Goal: Information Seeking & Learning: Learn about a topic

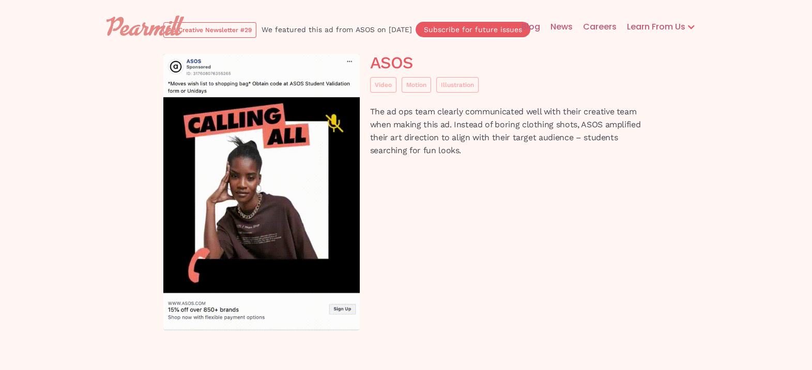
click at [468, 318] on div "ASOS Video Motion Illustration The ad ops team clearly communicated well with t…" at bounding box center [406, 203] width 496 height 298
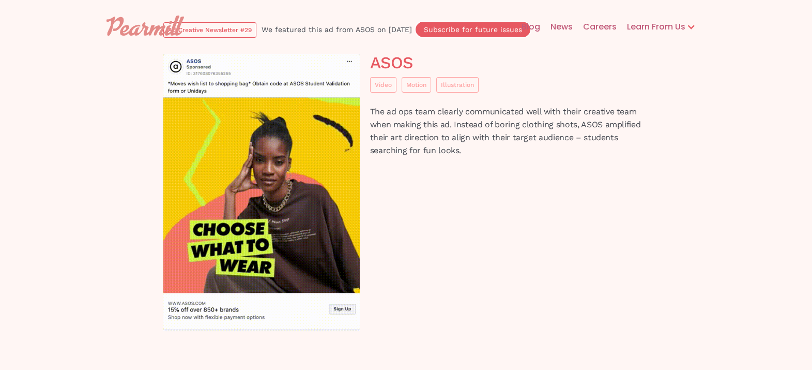
click at [504, 201] on div "ASOS Video Motion Illustration The ad ops team clearly communicated well with t…" at bounding box center [406, 203] width 496 height 298
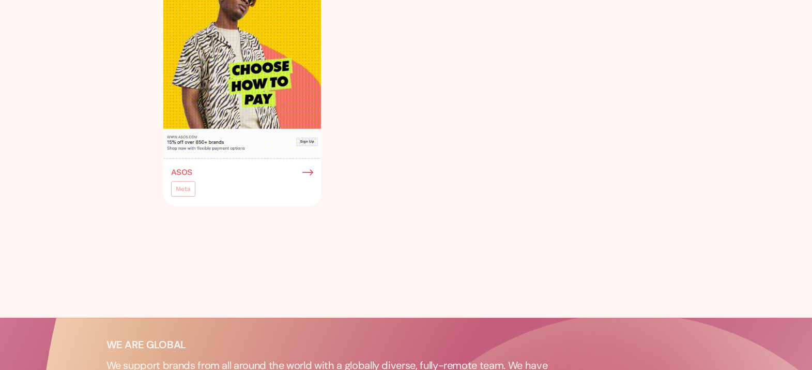
scroll to position [496, 0]
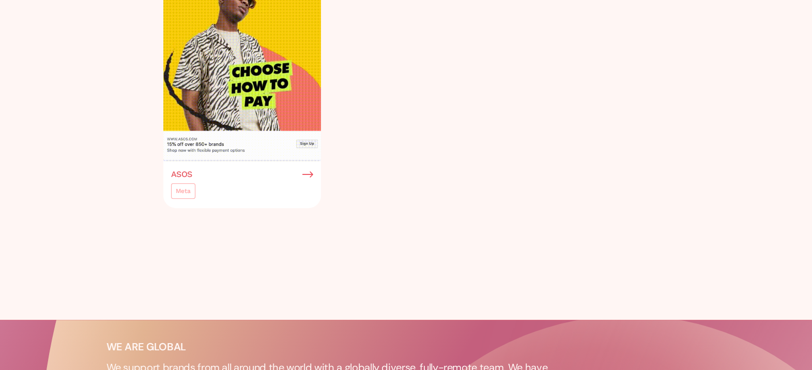
click at [185, 183] on link "Meta" at bounding box center [183, 191] width 24 height 16
click at [182, 189] on div "Meta" at bounding box center [183, 191] width 15 height 10
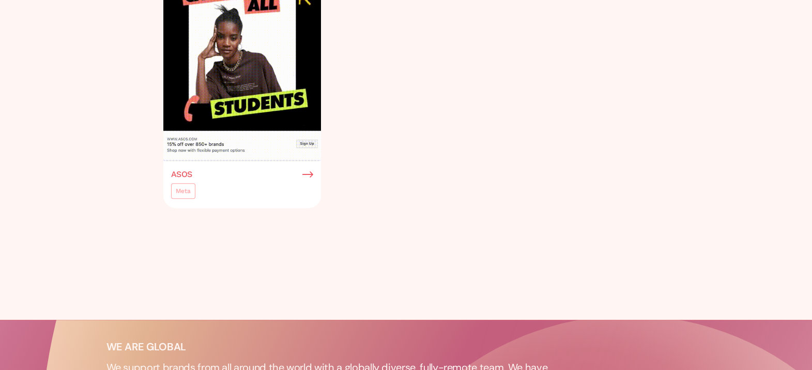
click at [182, 189] on div "Meta" at bounding box center [183, 191] width 15 height 10
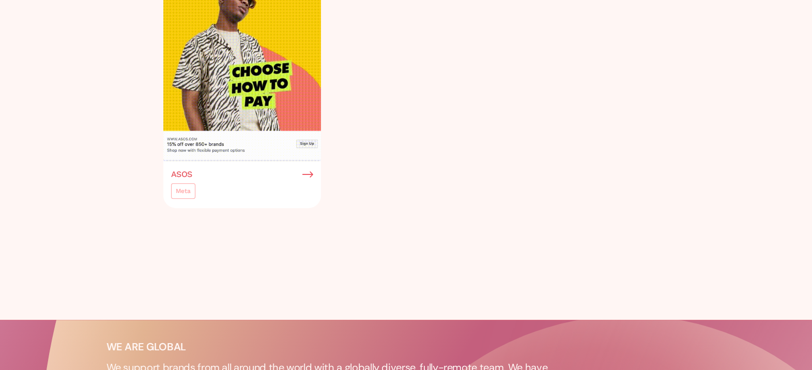
click at [308, 174] on img at bounding box center [307, 174] width 11 height 9
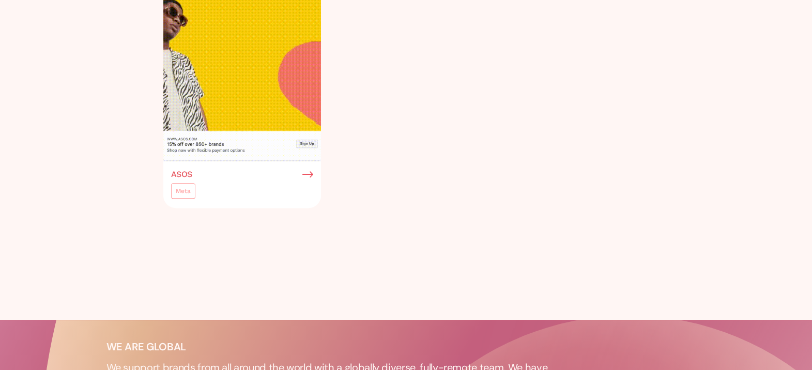
click at [308, 174] on img at bounding box center [307, 174] width 11 height 9
